Goal: Task Accomplishment & Management: Use online tool/utility

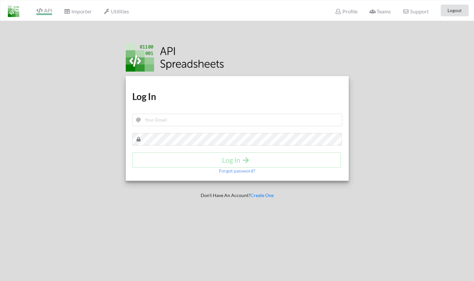
click at [44, 10] on span "API" at bounding box center [44, 11] width 16 height 8
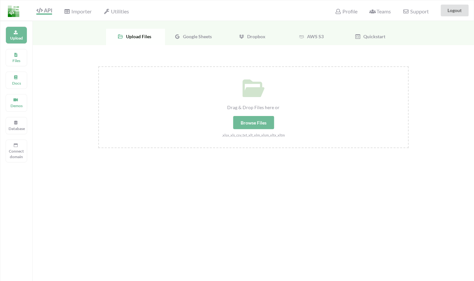
click at [198, 41] on div "Google Sheets" at bounding box center [194, 37] width 59 height 16
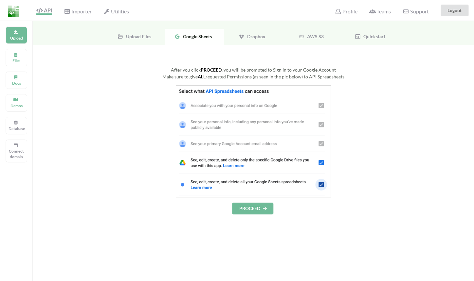
click at [141, 40] on div "Upload Files" at bounding box center [135, 37] width 59 height 16
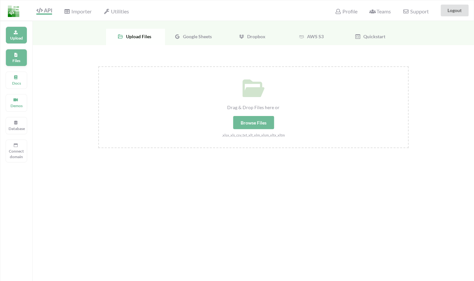
click at [9, 65] on div "Files" at bounding box center [17, 57] width 22 height 17
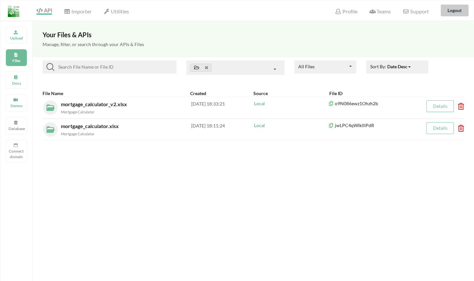
click at [455, 11] on button "Logout" at bounding box center [454, 11] width 28 height 12
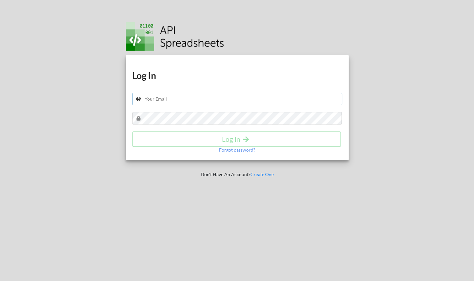
click at [200, 102] on input "text" at bounding box center [237, 99] width 210 height 12
type input "[EMAIL_ADDRESS][DOMAIN_NAME]"
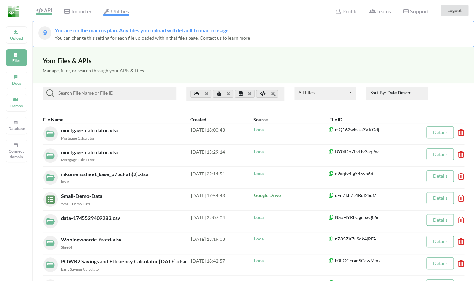
click at [127, 13] on span "Utilities" at bounding box center [115, 12] width 25 height 8
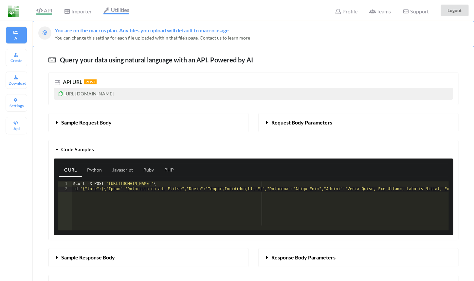
click at [49, 13] on span "API" at bounding box center [44, 11] width 16 height 8
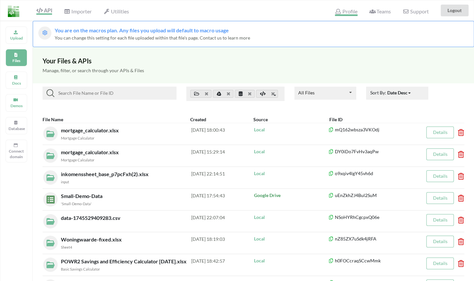
click at [353, 11] on span "Profile" at bounding box center [346, 12] width 22 height 8
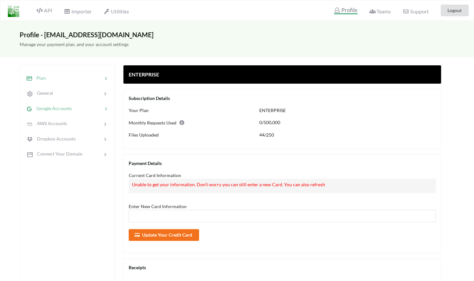
click at [82, 111] on div at bounding box center [87, 109] width 31 height 8
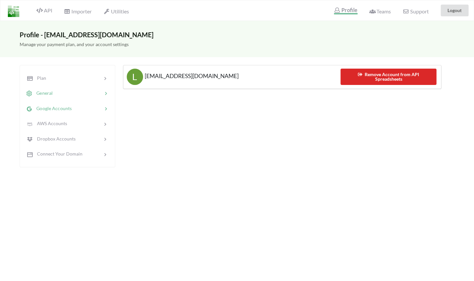
click at [97, 95] on div at bounding box center [78, 94] width 50 height 8
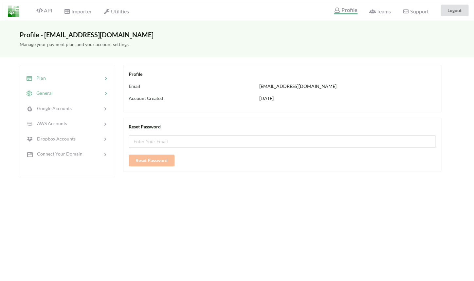
click at [98, 82] on div at bounding box center [74, 79] width 57 height 8
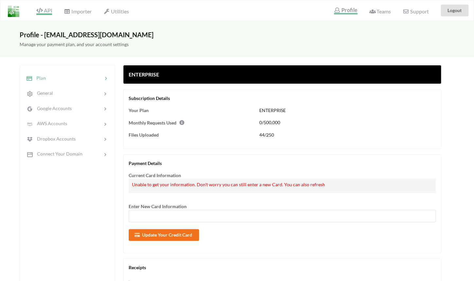
click at [43, 10] on icon at bounding box center [39, 10] width 6 height 5
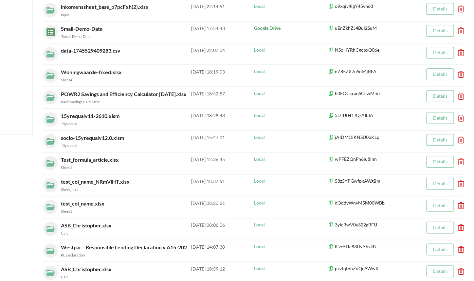
scroll to position [73, 0]
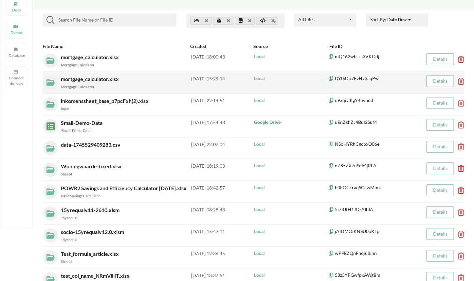
click at [143, 79] on div "mortgage_calculator.xlsx Mortgage Calculator" at bounding box center [126, 82] width 130 height 15
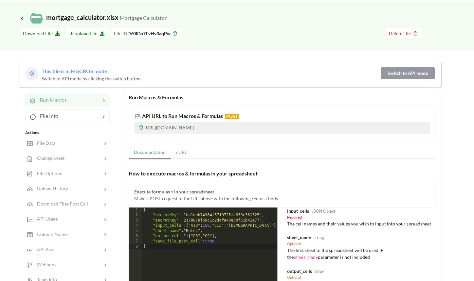
scroll to position [10, 0]
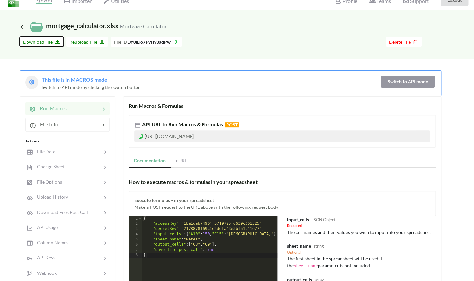
click at [50, 41] on span "Download File" at bounding box center [41, 42] width 37 height 6
drag, startPoint x: 180, startPoint y: 15, endPoint x: 268, endPoint y: 126, distance: 141.1
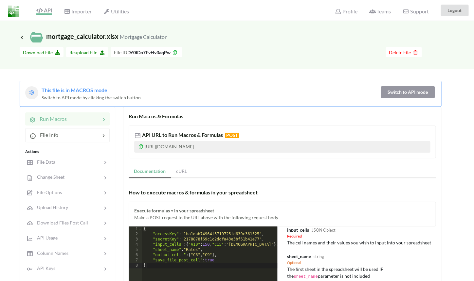
click at [204, 159] on div "API URL to Run Macros & Formulas POST [URL][DOMAIN_NAME] Documentation cURL How…" at bounding box center [282, 259] width 307 height 267
click at [118, 9] on span "Utilities" at bounding box center [115, 12] width 25 height 8
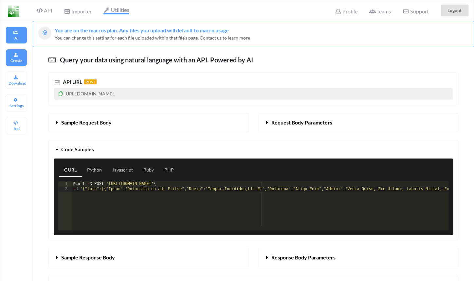
click at [18, 62] on p "Create" at bounding box center [17, 61] width 16 height 6
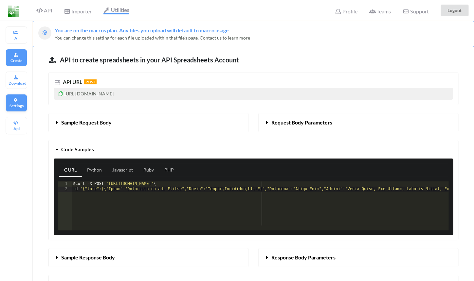
click at [17, 99] on icon at bounding box center [15, 99] width 5 height 4
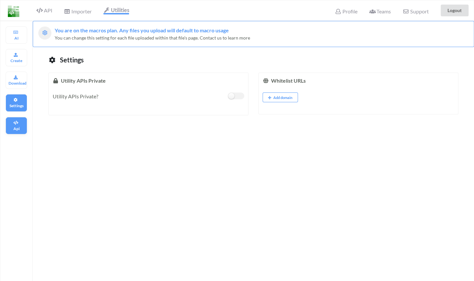
click at [20, 128] on p "Api" at bounding box center [17, 129] width 16 height 6
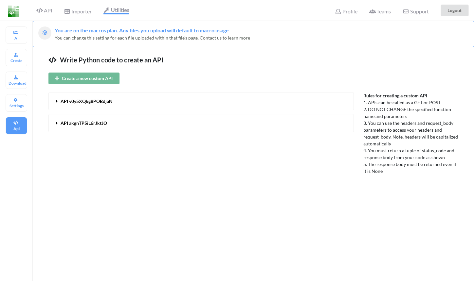
click at [95, 83] on button "Create a new custom API" at bounding box center [83, 79] width 71 height 12
click at [84, 103] on span "API cIFxcaRy26gSmvyt" at bounding box center [84, 101] width 47 height 6
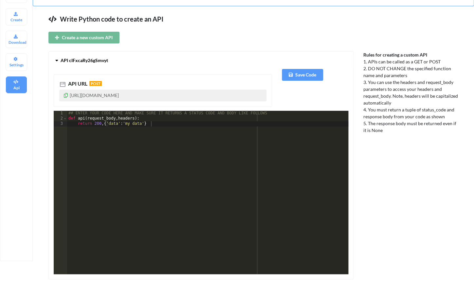
scroll to position [42, 0]
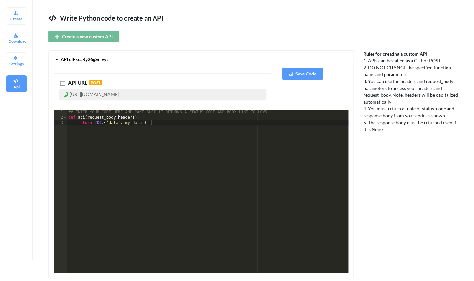
click at [155, 122] on div "## ENTER YOUR CODE HERE AND MAKE SURE IT RETURNS A STATUS CODE AND BODY LIKE FO…" at bounding box center [207, 197] width 281 height 174
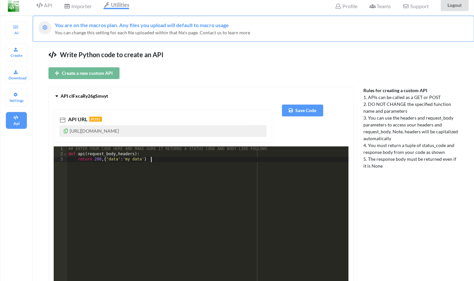
scroll to position [0, 0]
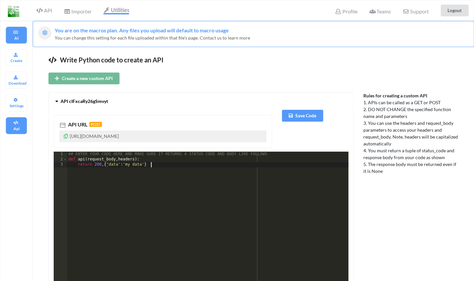
click at [23, 36] on p "AI" at bounding box center [17, 38] width 16 height 6
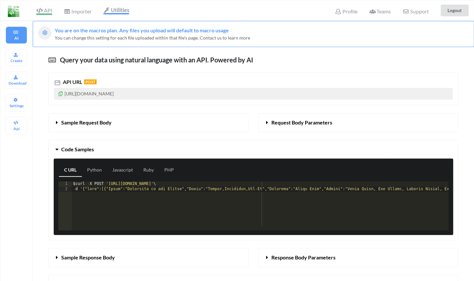
click at [44, 14] on span "API" at bounding box center [44, 11] width 16 height 8
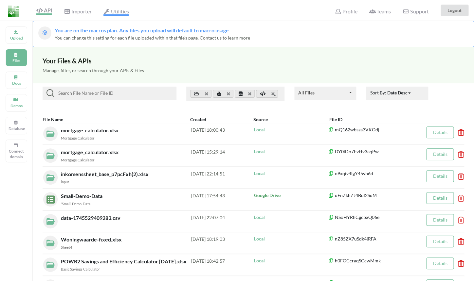
click at [128, 13] on span "Utilities" at bounding box center [115, 12] width 25 height 8
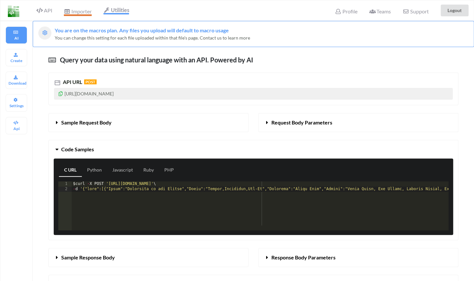
click at [72, 12] on span "Importer" at bounding box center [77, 12] width 27 height 8
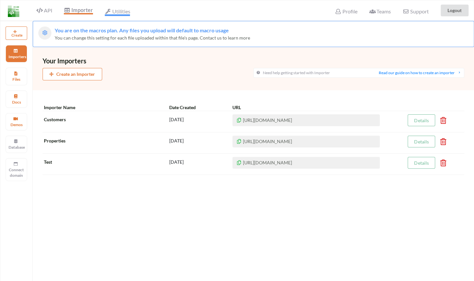
click at [107, 15] on span "Utilities" at bounding box center [117, 12] width 25 height 8
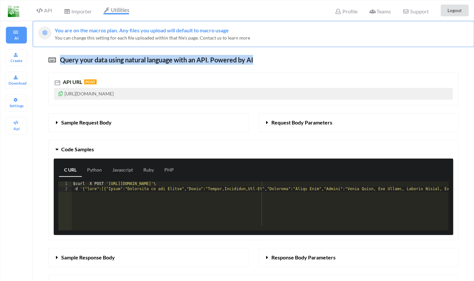
drag, startPoint x: 62, startPoint y: 61, endPoint x: 271, endPoint y: 62, distance: 209.0
click at [271, 62] on div "Query your data using natural language with an API. Powered by AI" at bounding box center [253, 60] width 410 height 10
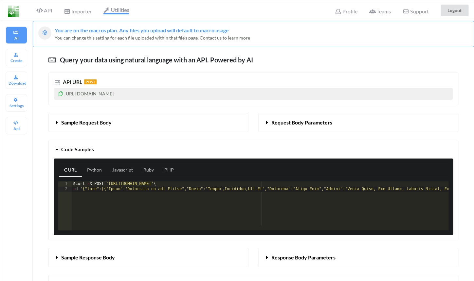
drag, startPoint x: 270, startPoint y: 62, endPoint x: 222, endPoint y: 68, distance: 48.2
click at [270, 62] on div "Query your data using natural language with an API. Powered by AI" at bounding box center [253, 60] width 410 height 10
click at [43, 7] on div "API" at bounding box center [41, 10] width 29 height 12
click at [42, 9] on icon at bounding box center [39, 10] width 6 height 5
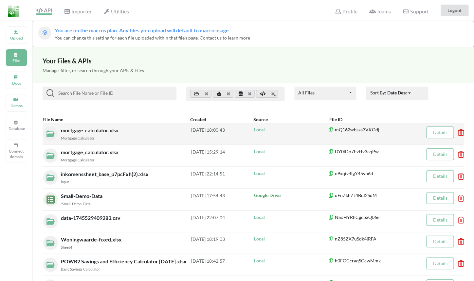
click at [132, 139] on div "Mortgage Calculator" at bounding box center [126, 137] width 130 height 7
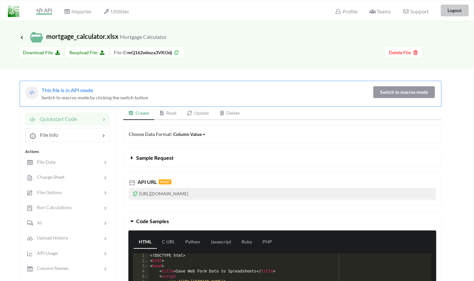
click at [454, 11] on button "Logout" at bounding box center [454, 11] width 28 height 12
